Goal: Task Accomplishment & Management: Complete application form

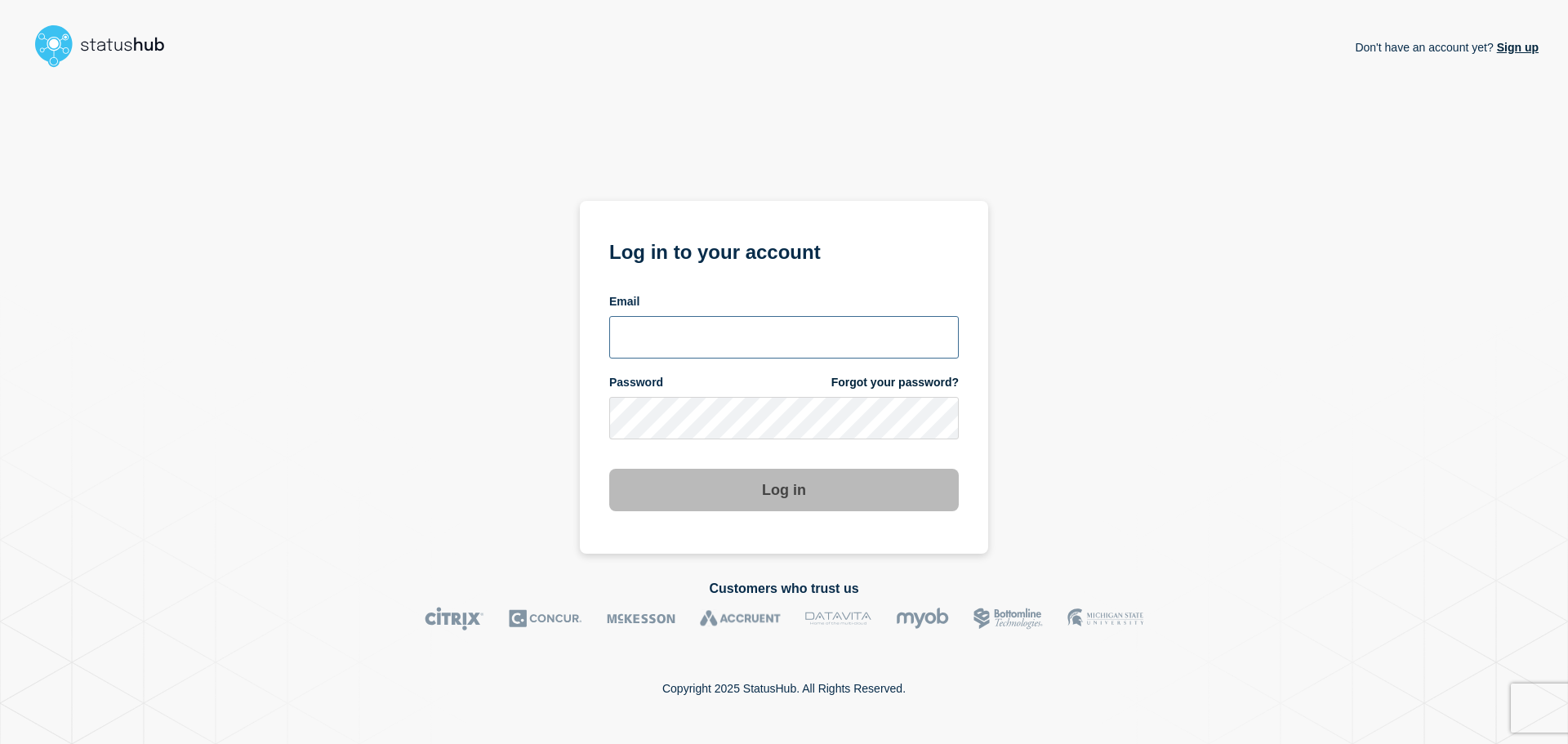
drag, startPoint x: 714, startPoint y: 333, endPoint x: 733, endPoint y: 310, distance: 29.8
click at [714, 333] on input "email input" at bounding box center [784, 338] width 350 height 43
type input "baxdrex@ksu.edu"
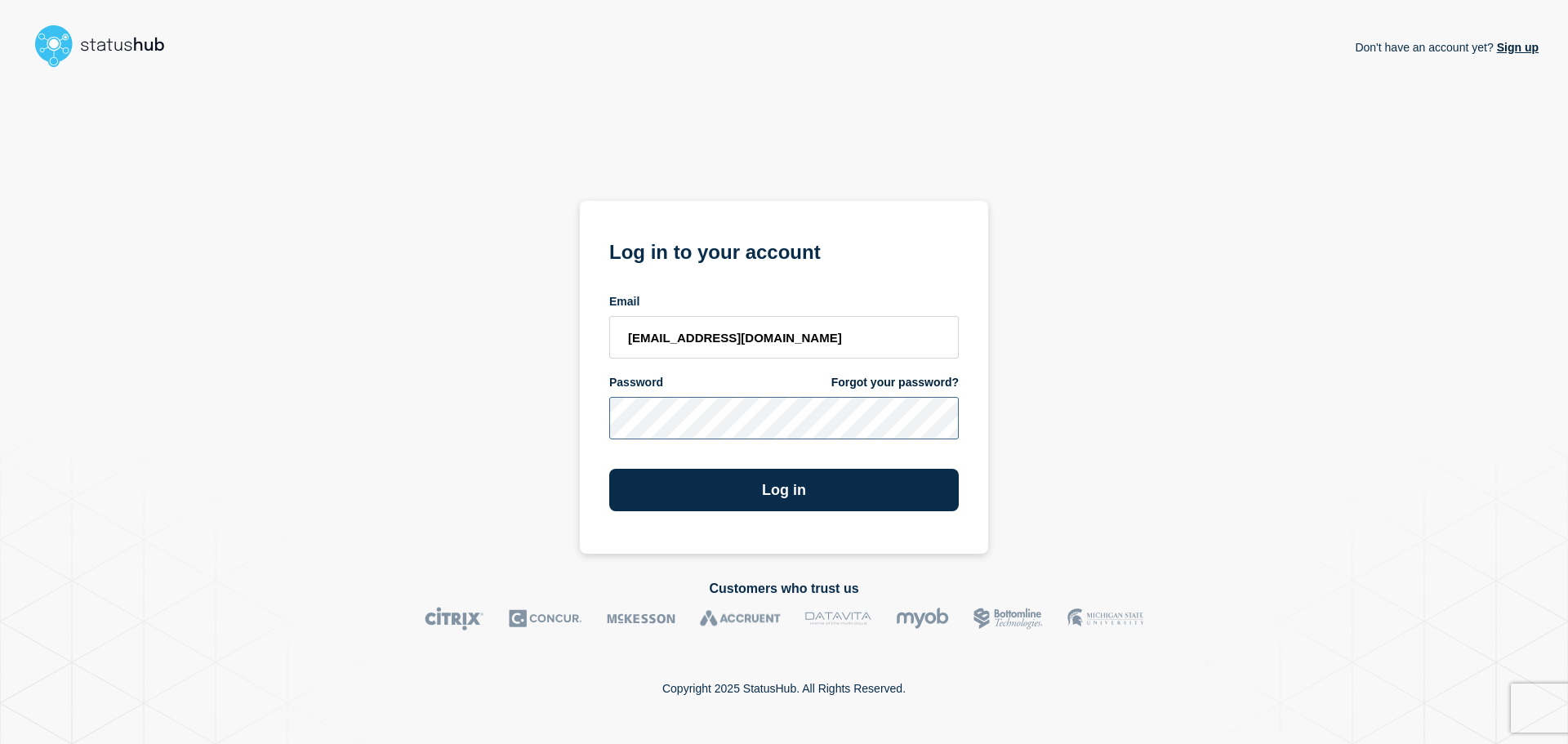
click at [609, 469] on button "Log in" at bounding box center [784, 490] width 350 height 43
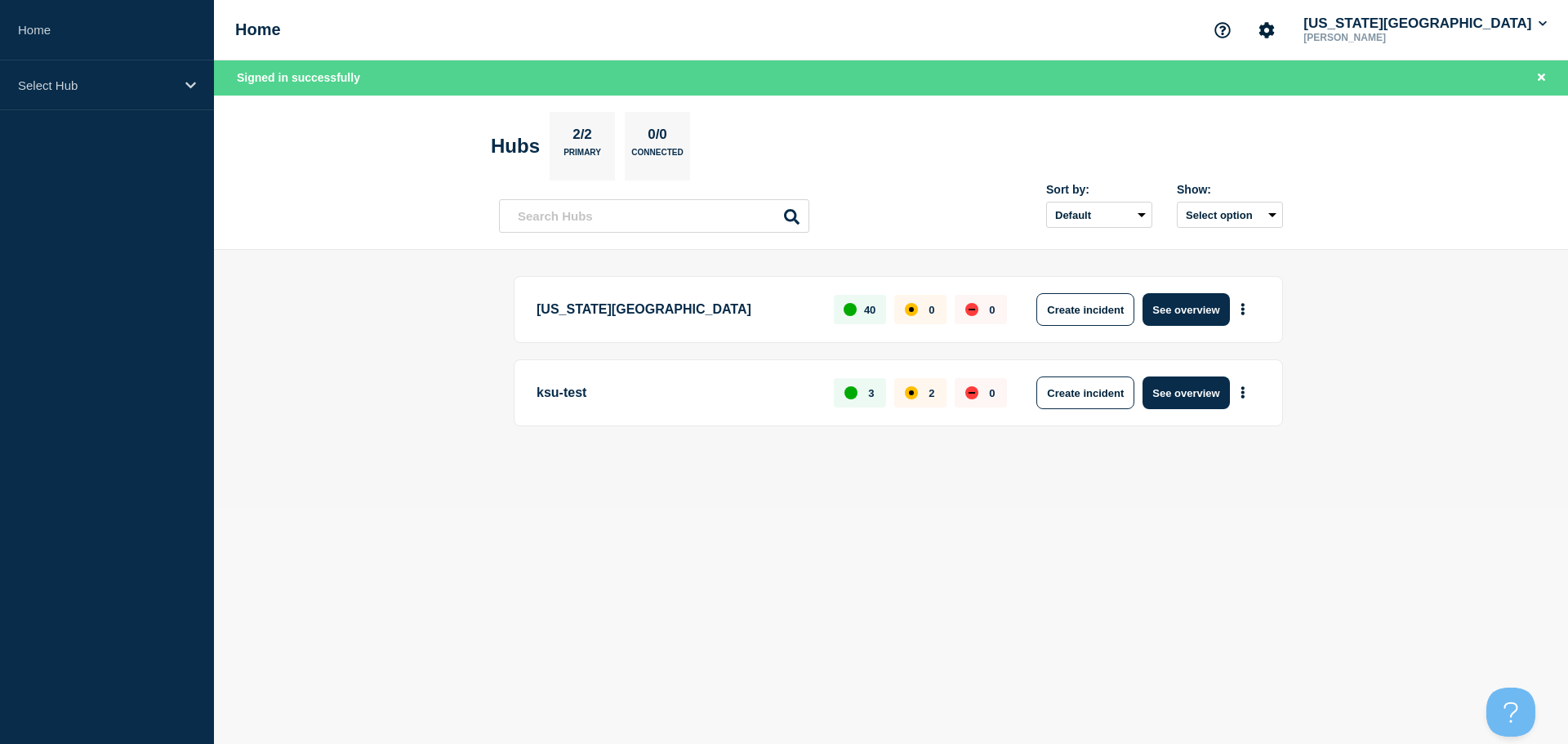
click at [675, 311] on p "[US_STATE][GEOGRAPHIC_DATA]" at bounding box center [676, 310] width 278 height 33
click at [1185, 316] on button "See overview" at bounding box center [1185, 310] width 86 height 33
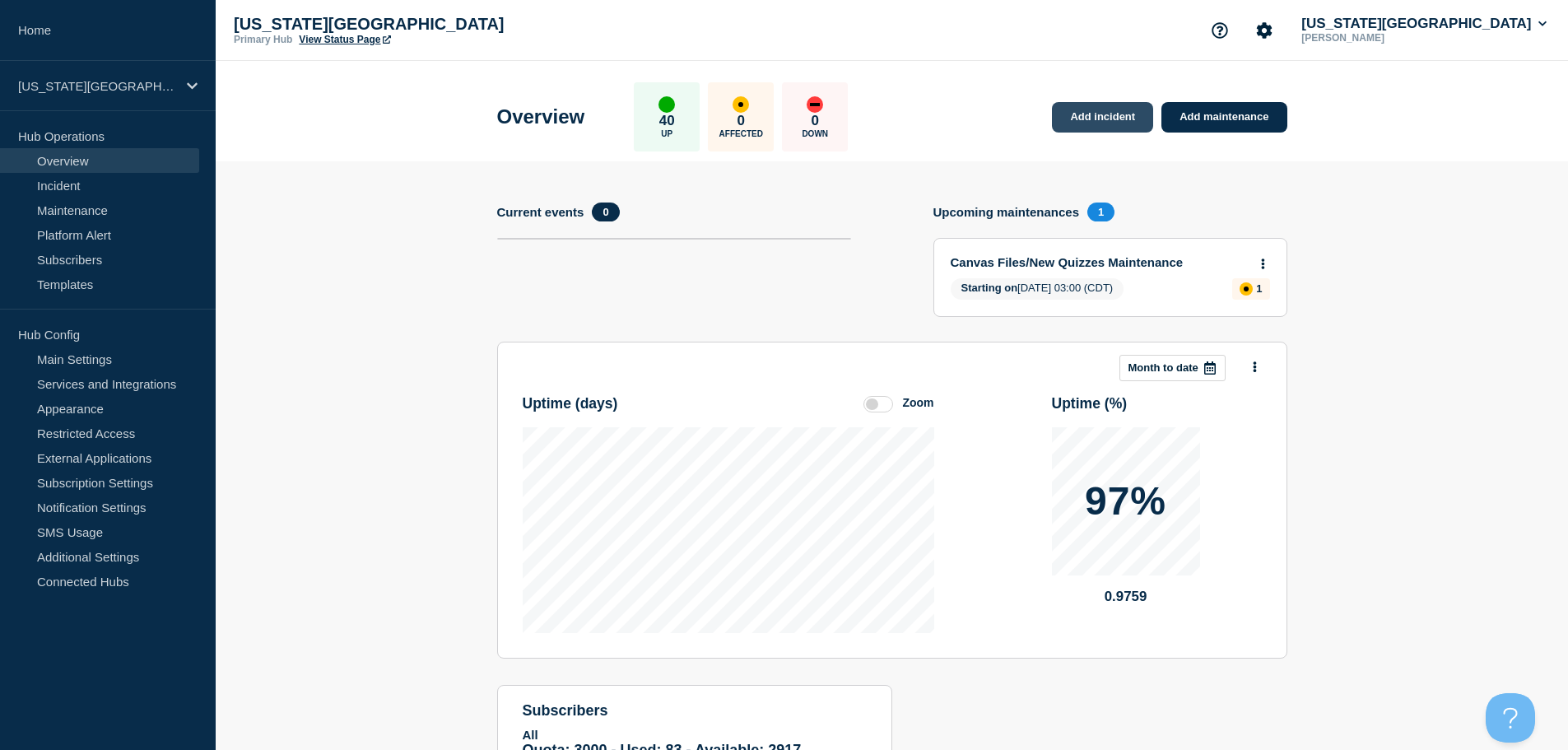
click at [1100, 120] on link "Add incident" at bounding box center [1102, 117] width 101 height 31
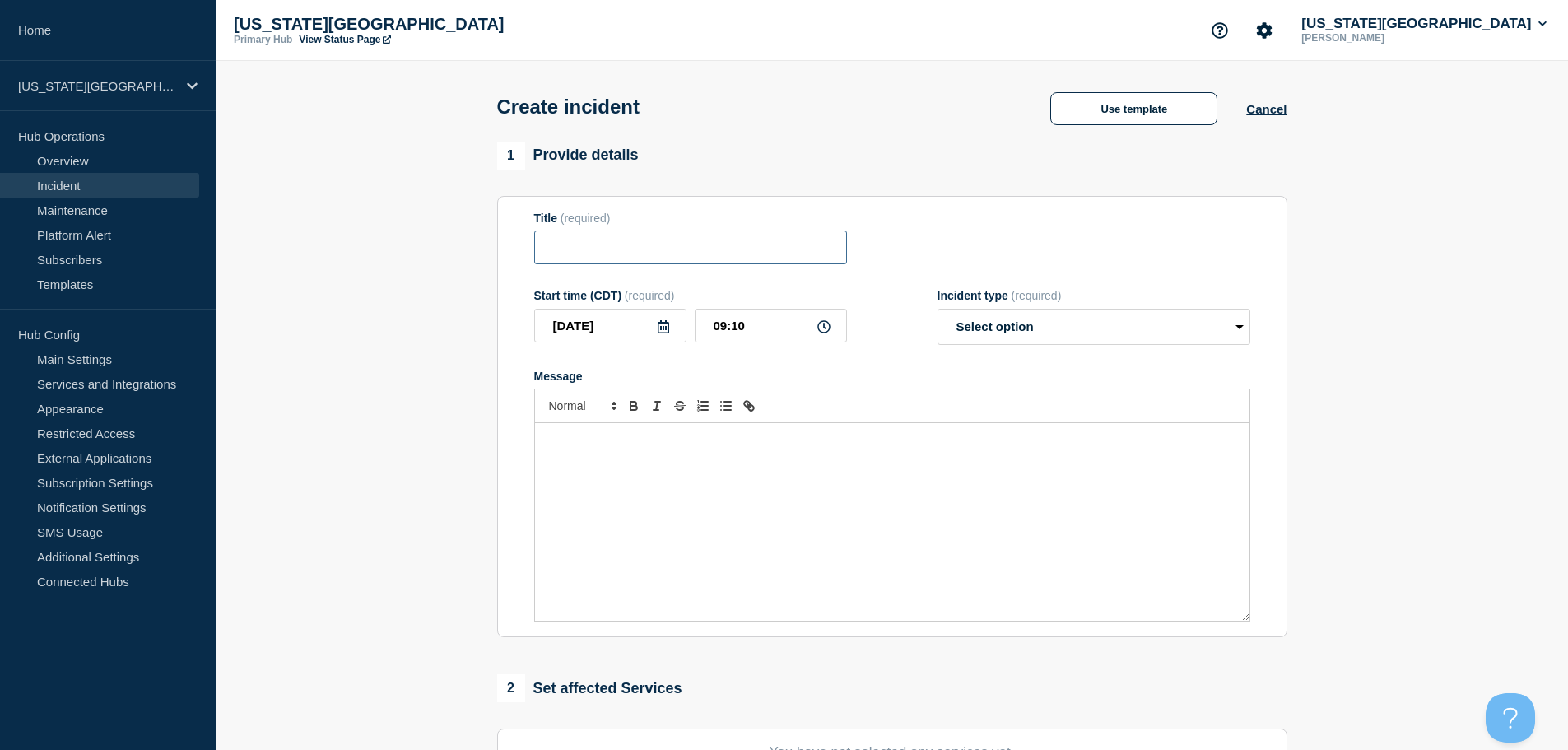
click at [604, 253] on input "Title" at bounding box center [691, 248] width 313 height 34
click at [697, 255] on input "Laserfiche" at bounding box center [691, 248] width 313 height 34
click at [654, 469] on div "Message" at bounding box center [893, 522] width 715 height 198
click at [776, 257] on input "Laserfiche - forms submissions" at bounding box center [691, 248] width 313 height 34
type input "Laserfiche - forms submissions issue"
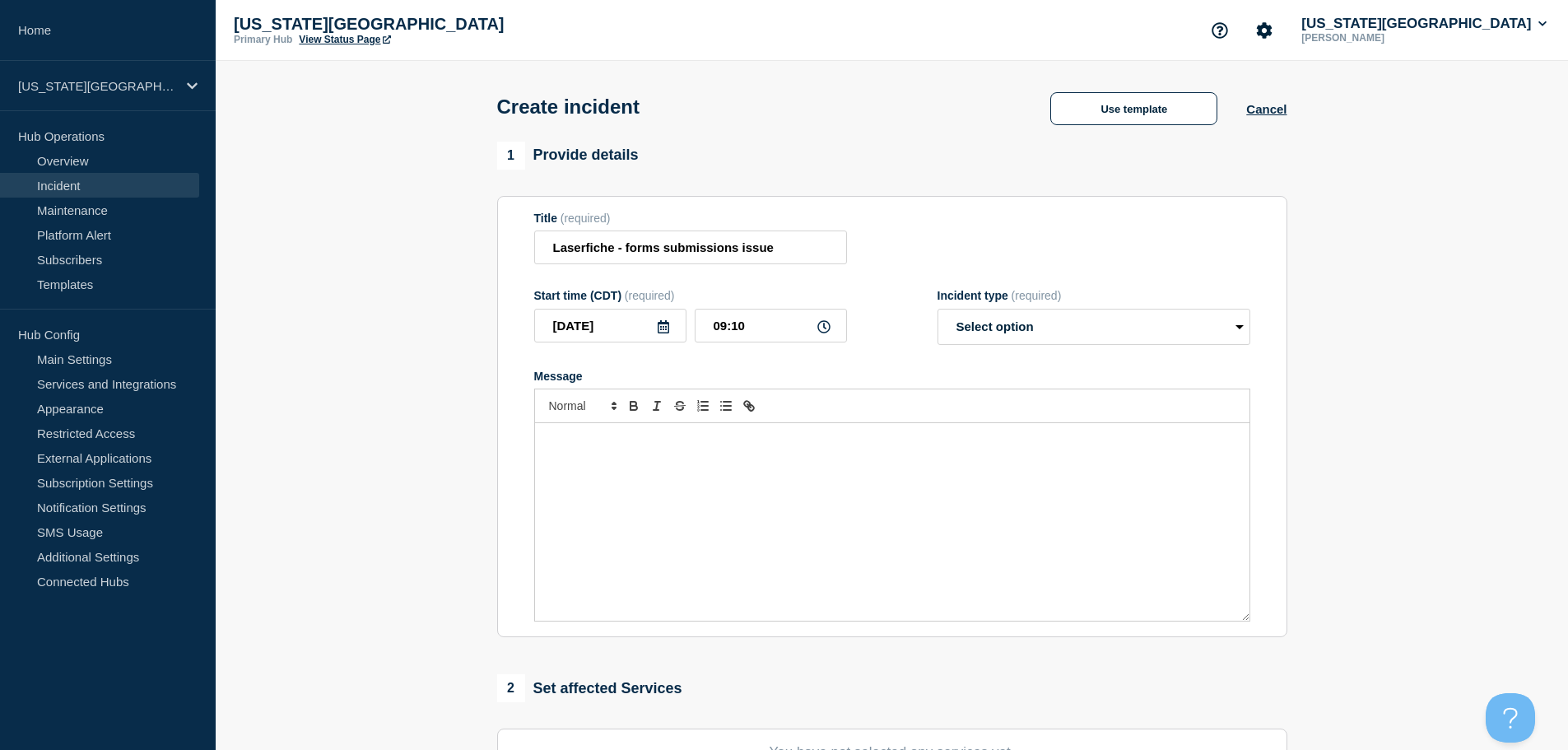
click at [726, 467] on div "Message" at bounding box center [893, 522] width 715 height 198
click at [1065, 330] on select "Select option Investigating Identified Monitoring" at bounding box center [1094, 327] width 313 height 36
select select "identified"
click at [937, 312] on select "Select option Investigating Identified Monitoring" at bounding box center [1094, 327] width 313 height 36
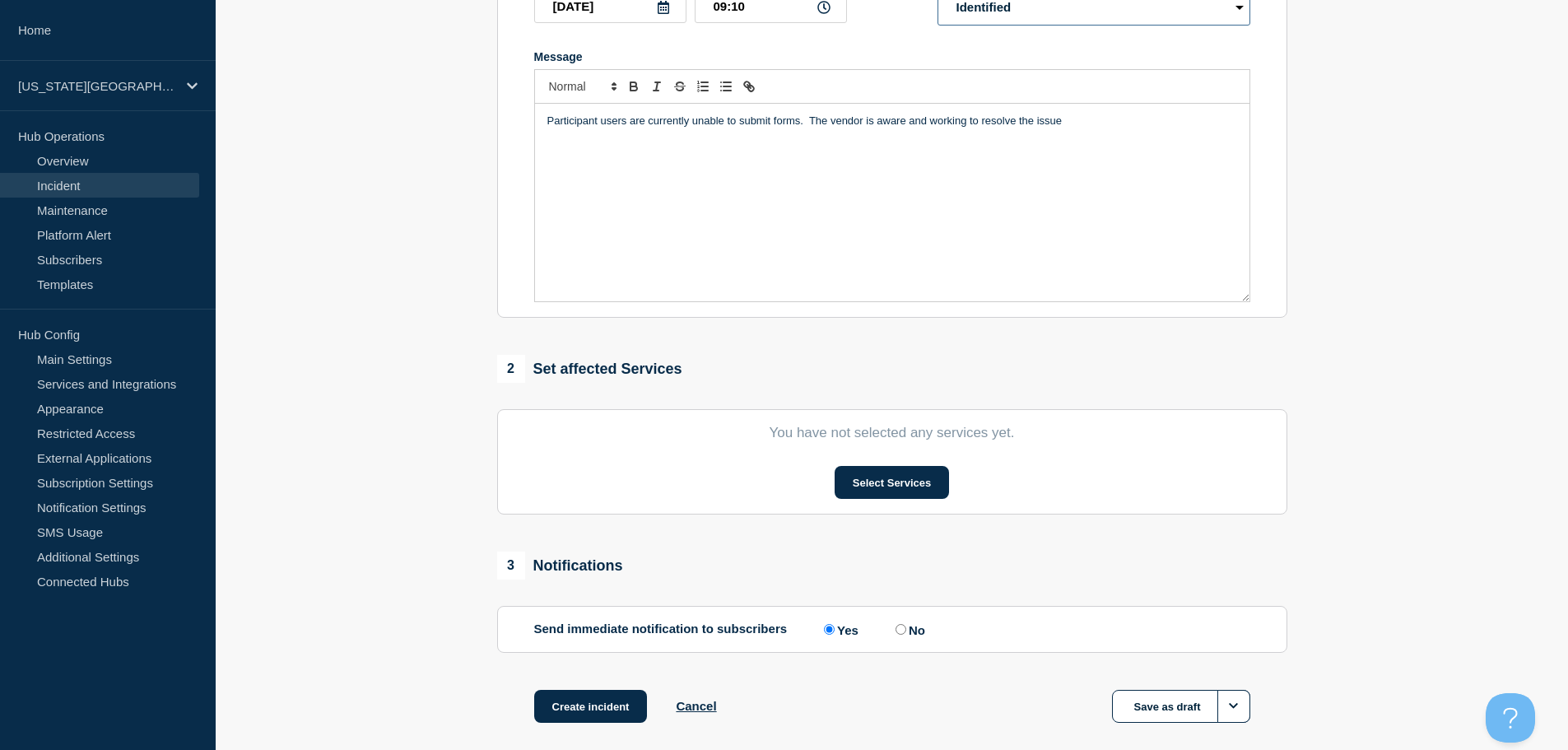
scroll to position [329, 0]
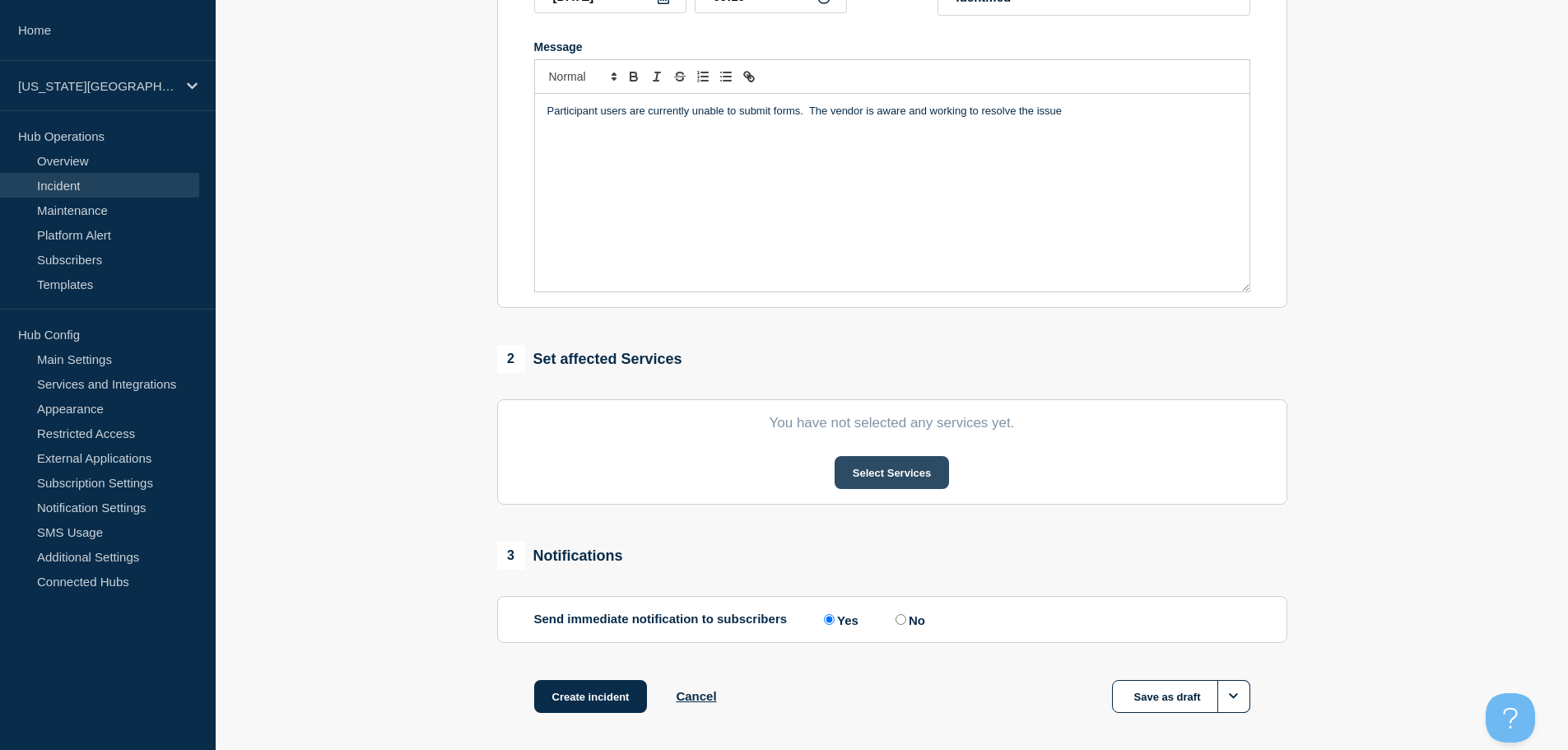
click at [905, 472] on button "Select Services" at bounding box center [892, 473] width 114 height 33
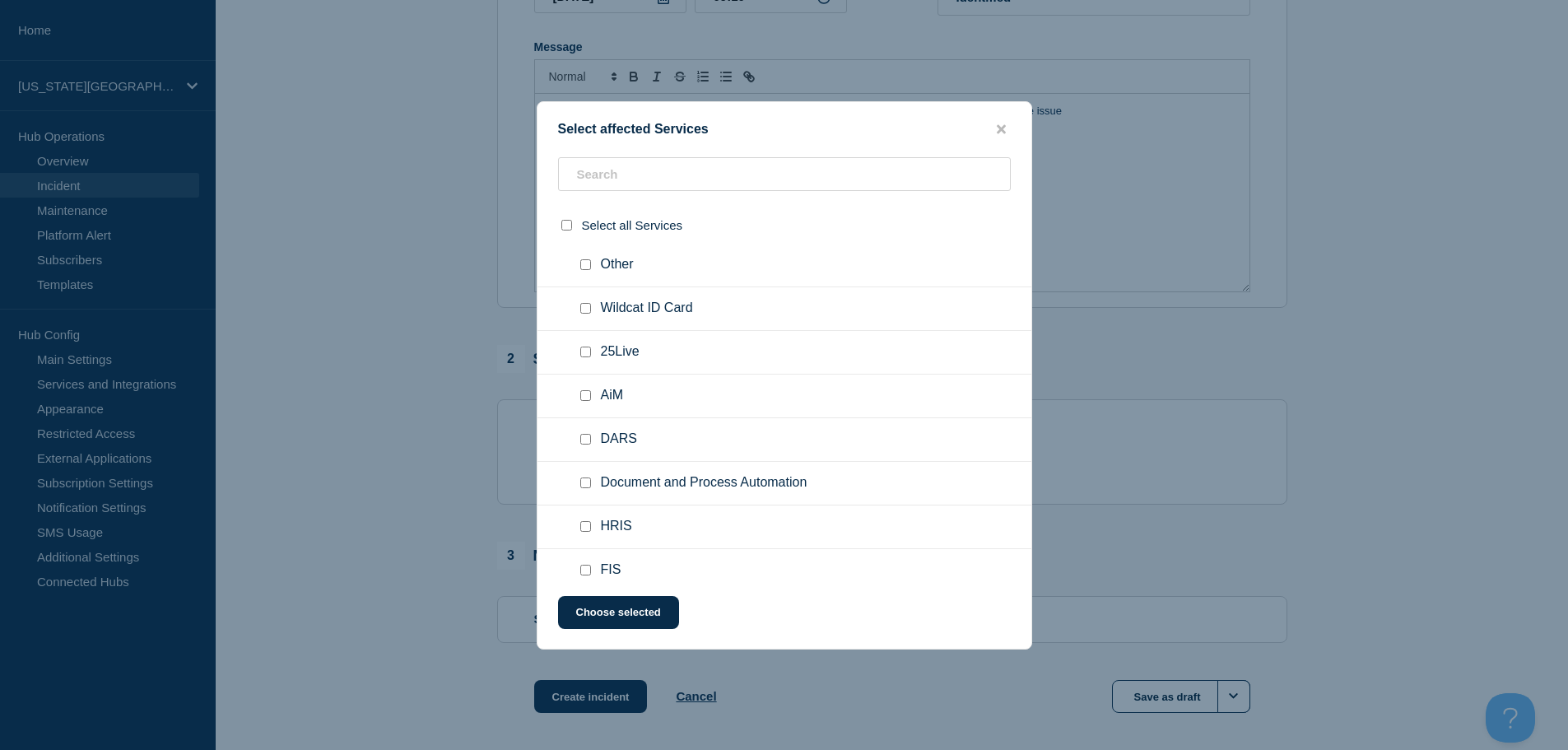
scroll to position [659, 0]
click at [587, 355] on input "Document and Process Automation checkbox" at bounding box center [585, 351] width 11 height 11
checkbox input "true"
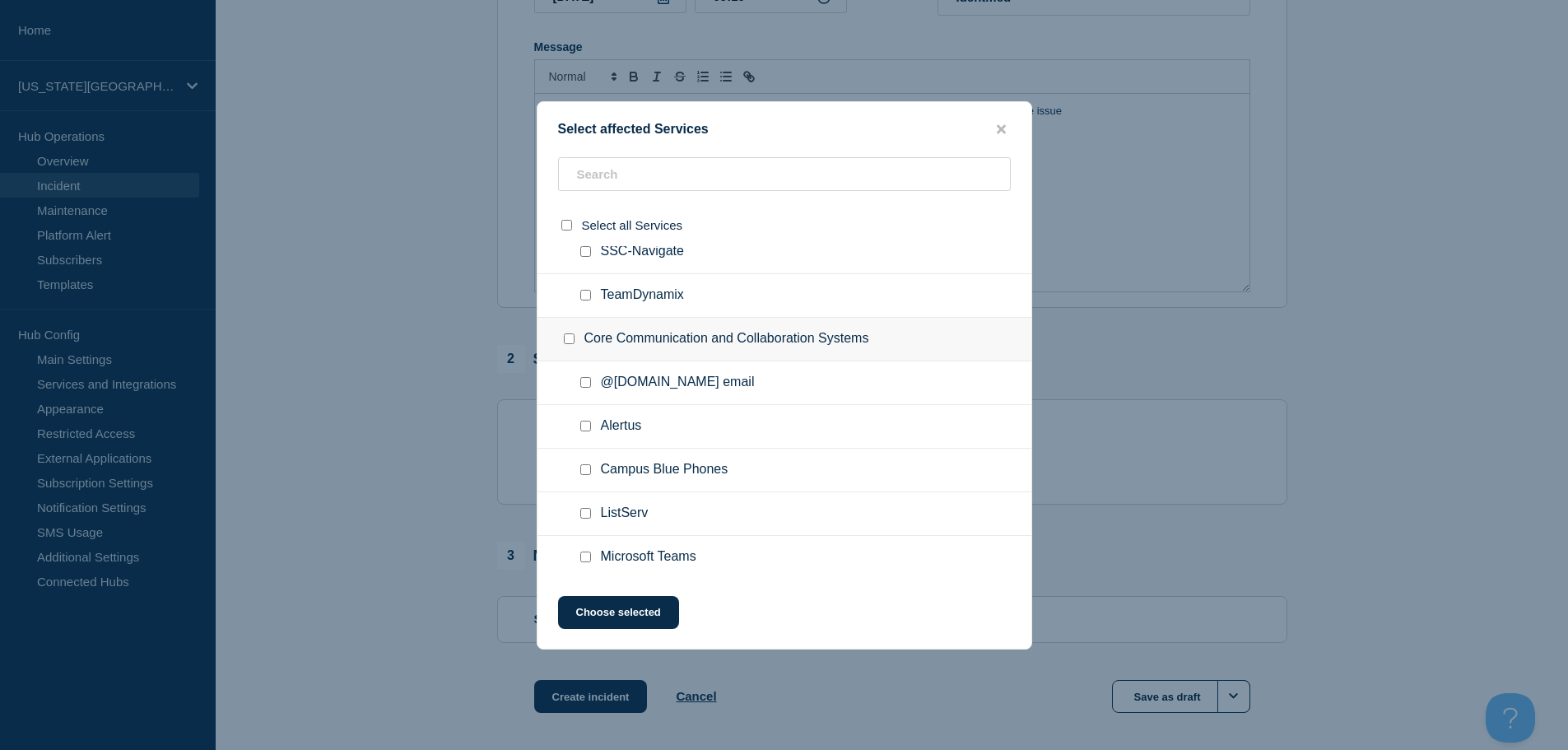
scroll to position [988, 0]
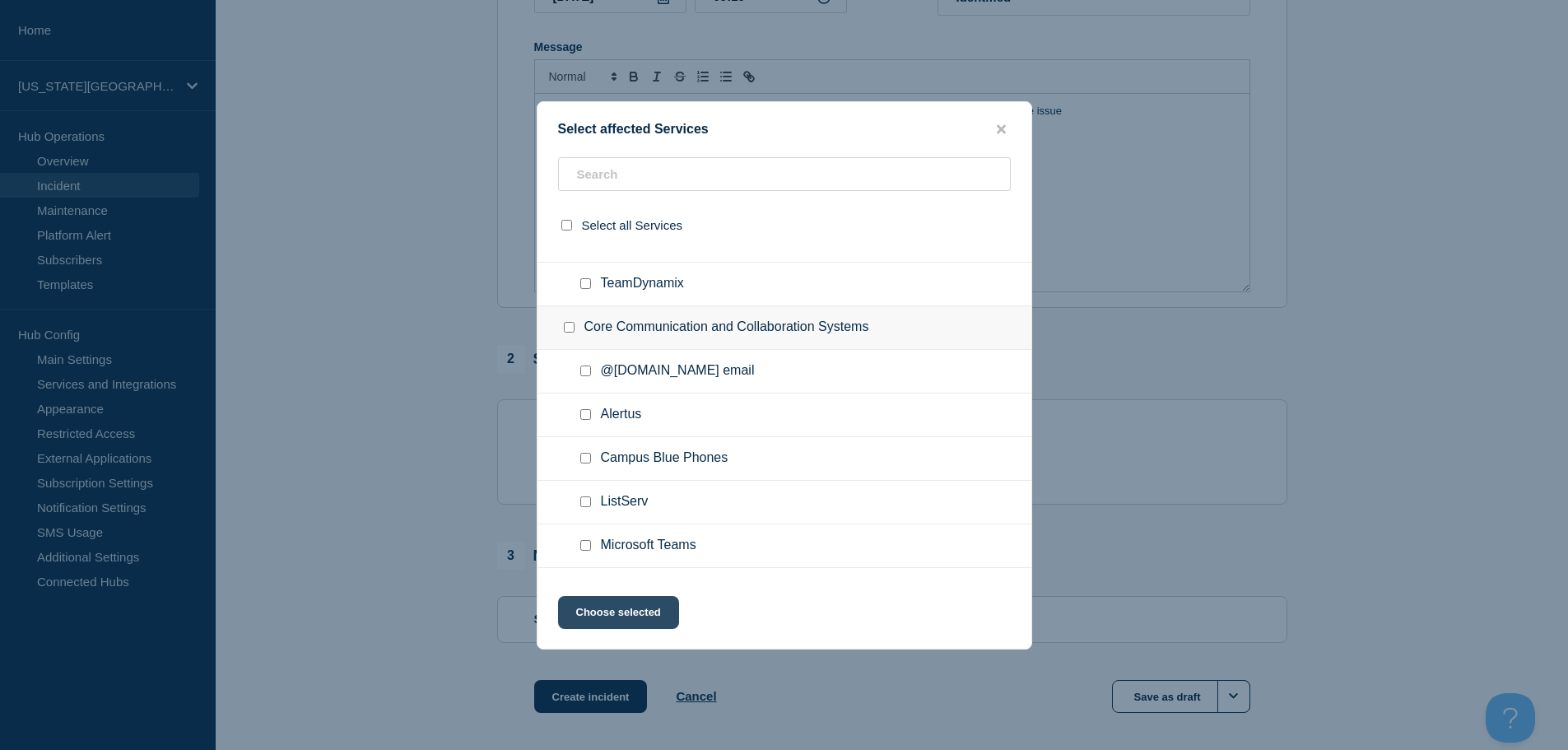
click at [663, 617] on button "Choose selected" at bounding box center [618, 613] width 121 height 33
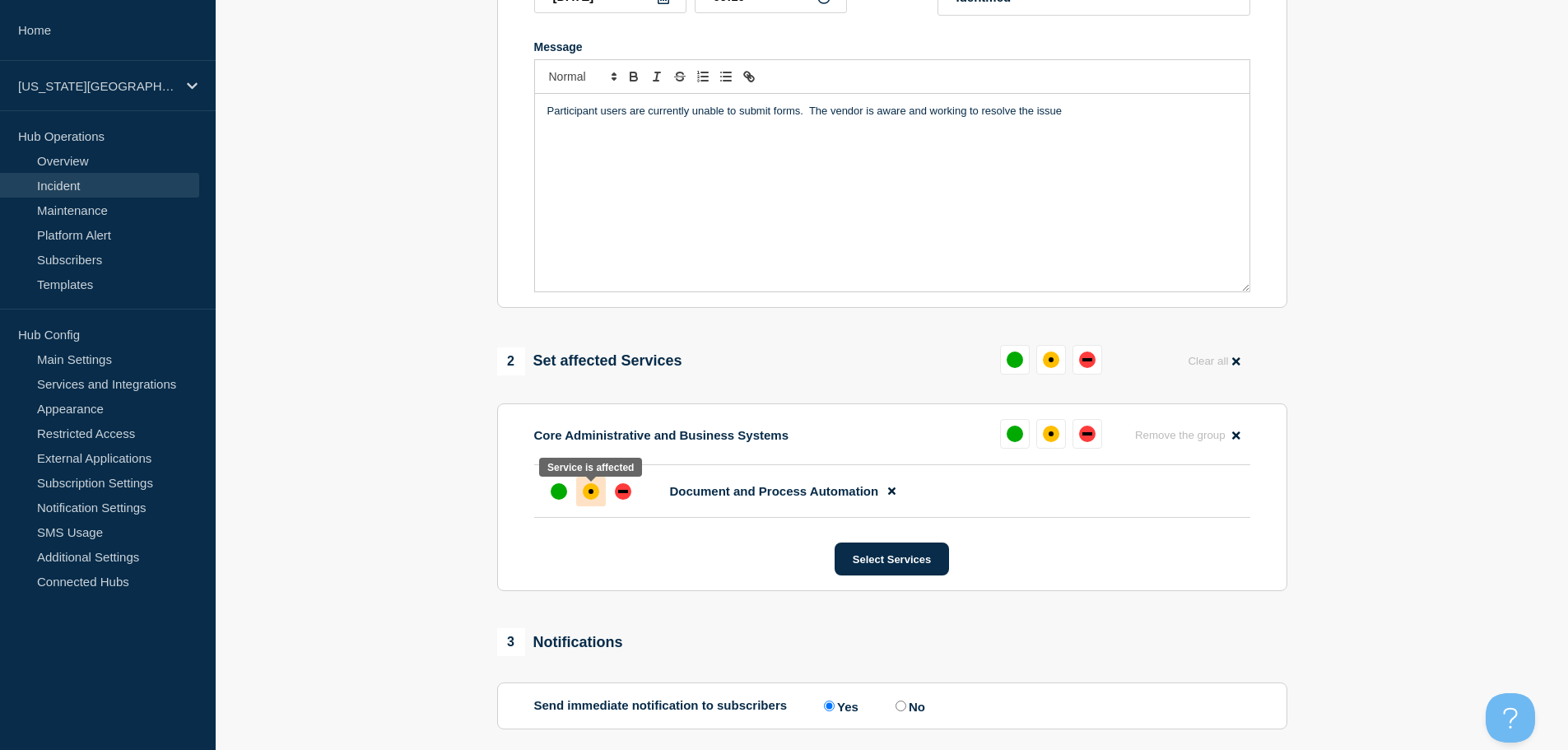
click at [589, 494] on div "affected" at bounding box center [591, 492] width 5 height 5
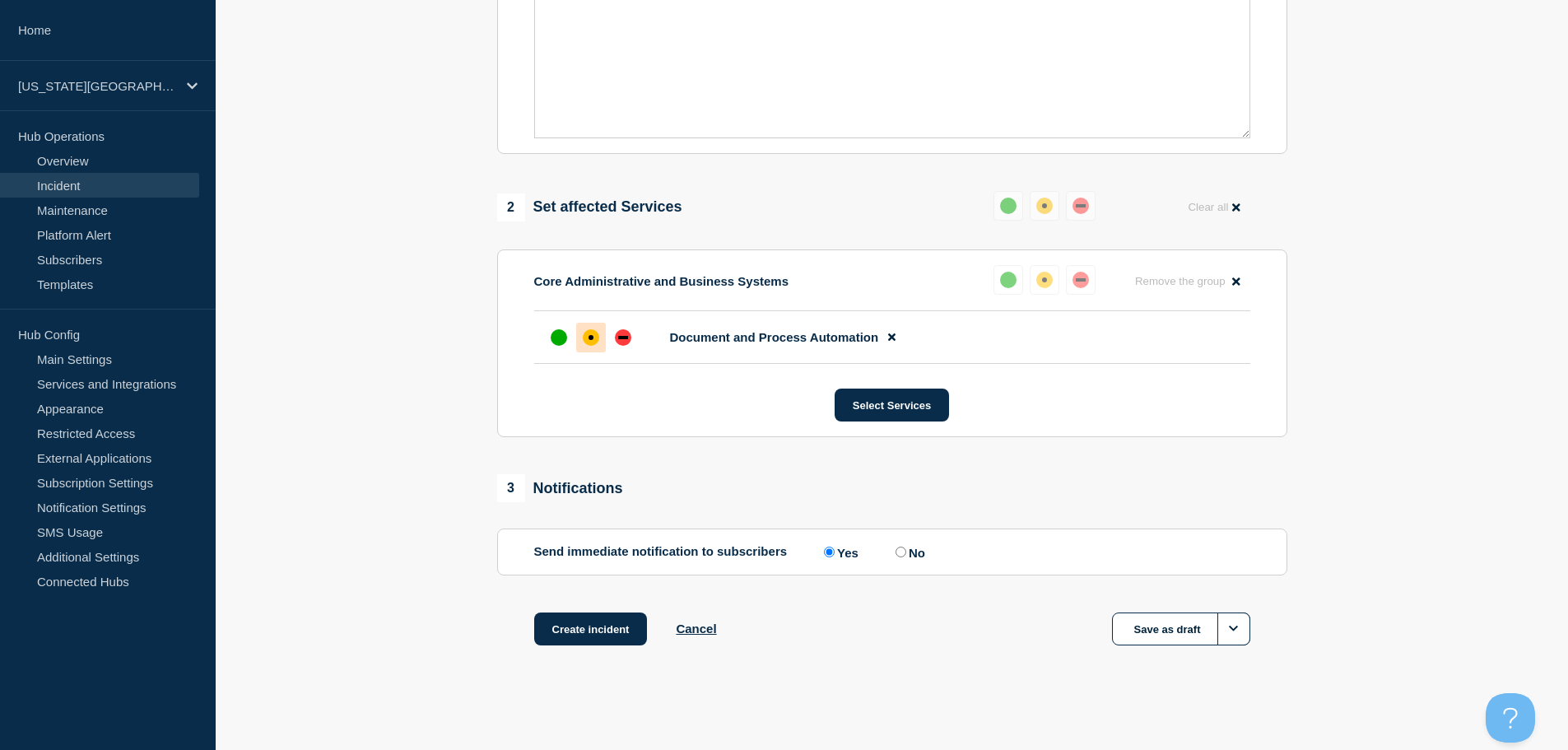
scroll to position [490, 0]
click at [616, 629] on button "Create incident" at bounding box center [591, 627] width 113 height 33
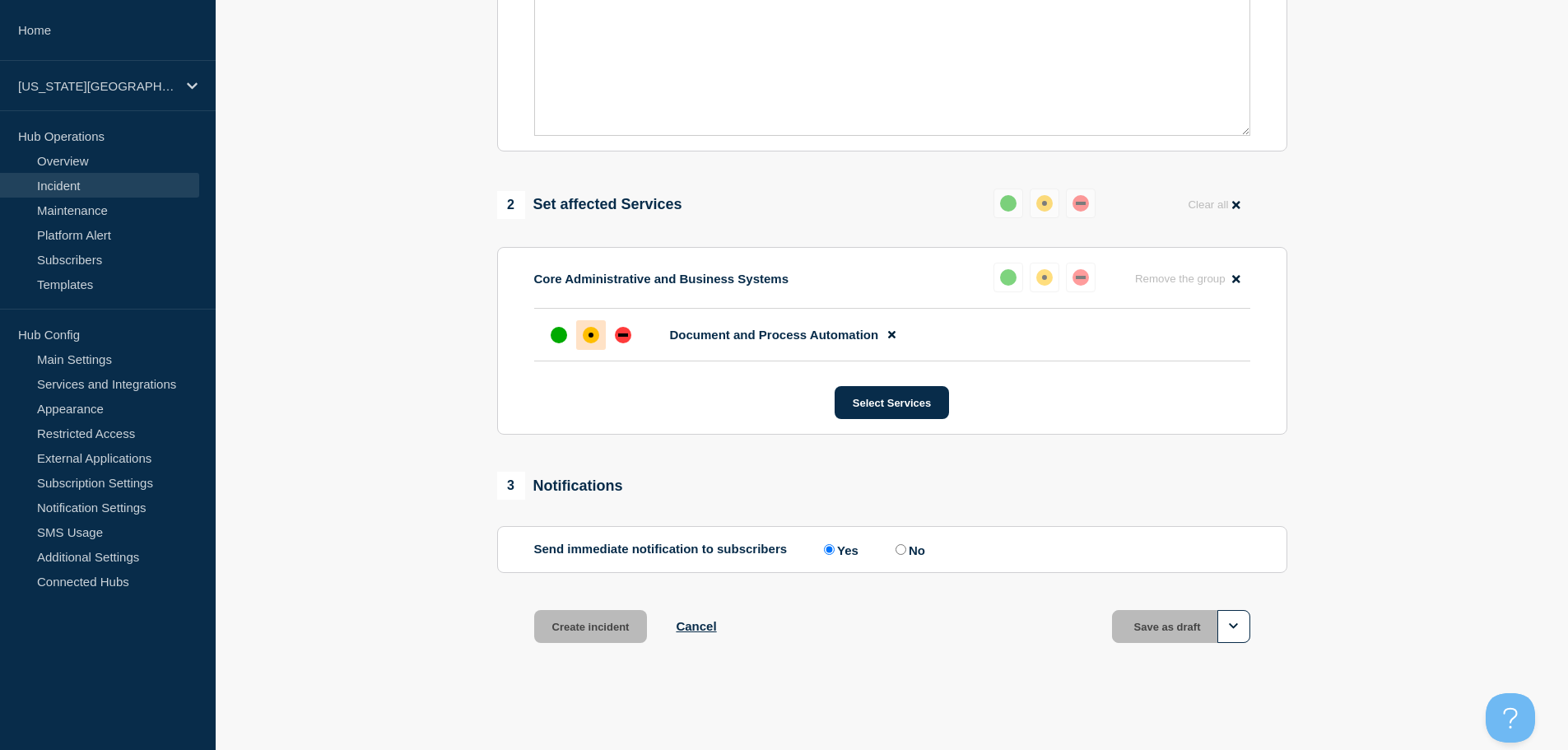
scroll to position [526, 0]
